Goal: Check status: Check status

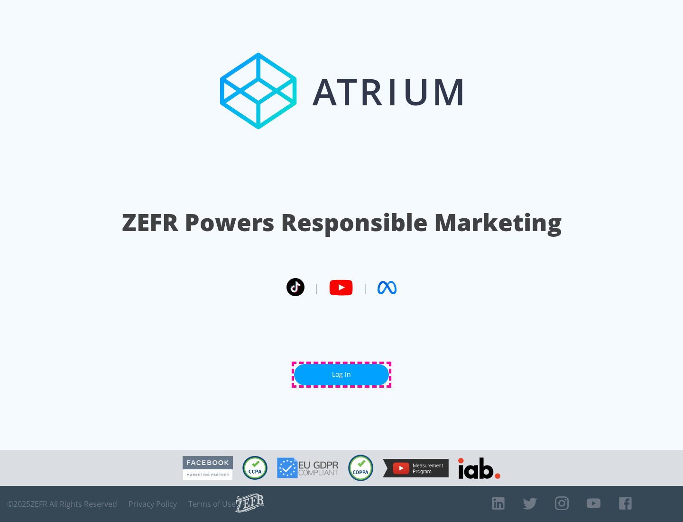
click at [342, 374] on link "Log In" at bounding box center [341, 374] width 95 height 21
